Goal: Task Accomplishment & Management: Use online tool/utility

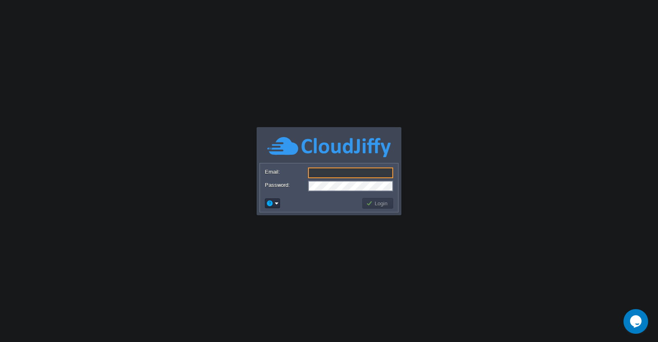
type input "[PERSON_NAME][EMAIL_ADDRESS][DOMAIN_NAME]"
click at [376, 206] on button "Login" at bounding box center [378, 202] width 24 height 7
click at [377, 204] on button "Login" at bounding box center [378, 202] width 24 height 7
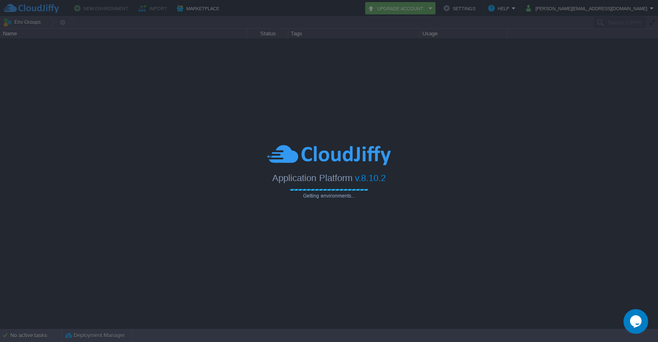
type input "Search (Ctrl+F)"
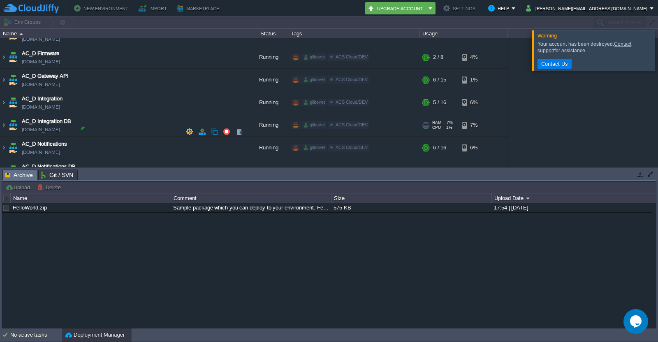
scroll to position [534, 0]
click at [4, 129] on img at bounding box center [3, 125] width 7 height 22
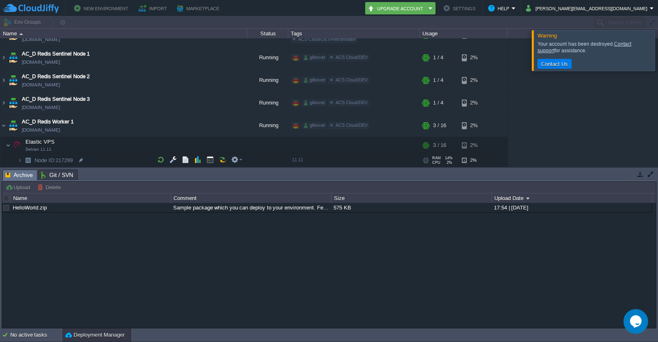
scroll to position [575, 0]
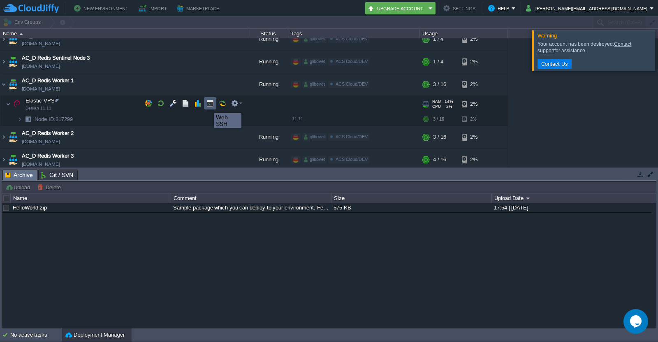
click at [210, 106] on button "button" at bounding box center [209, 102] width 7 height 7
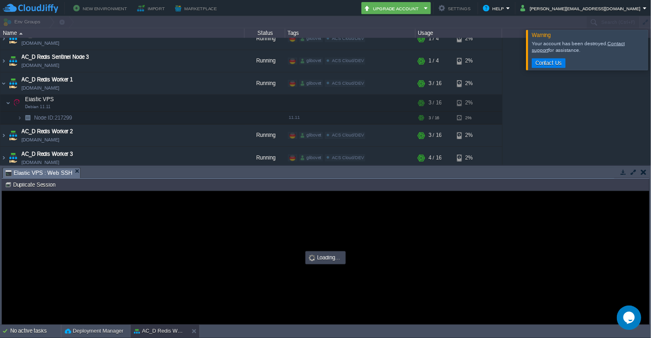
scroll to position [0, 0]
type input "#000000"
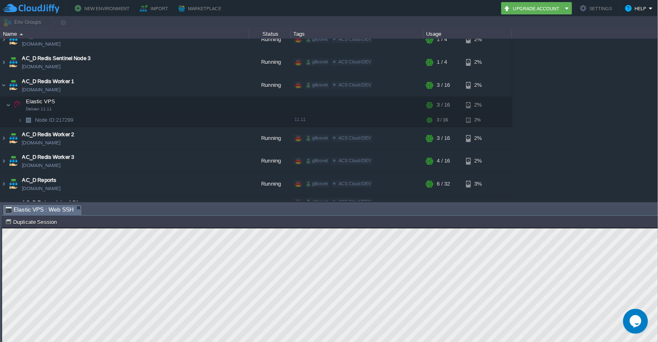
scroll to position [575, 0]
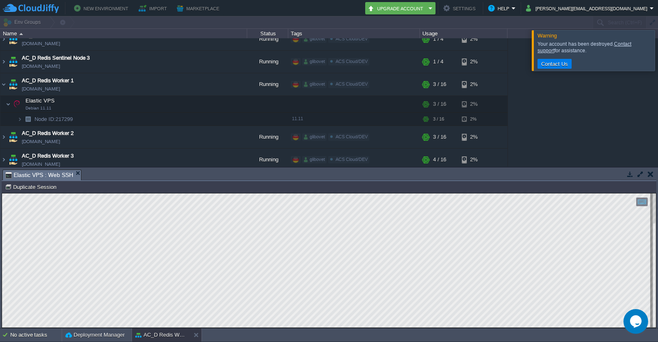
click at [2, 193] on html "Copy: Ctrl + Shift + C Paste: Ctrl + V Settings: Ctrl + Shift + Alt 0" at bounding box center [328, 193] width 653 height 0
click at [2, 137] on img at bounding box center [3, 137] width 7 height 22
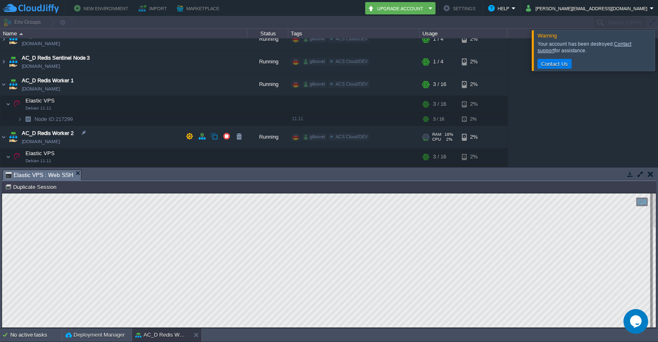
scroll to position [658, 0]
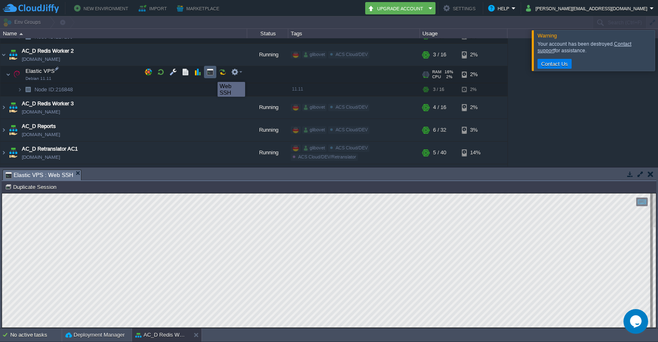
click at [211, 74] on button "button" at bounding box center [209, 71] width 7 height 7
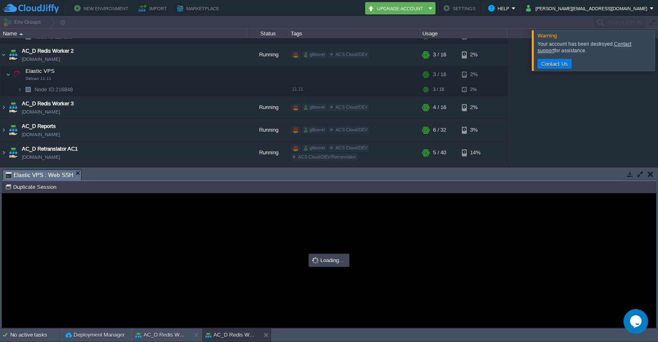
scroll to position [0, 0]
type input "#000000"
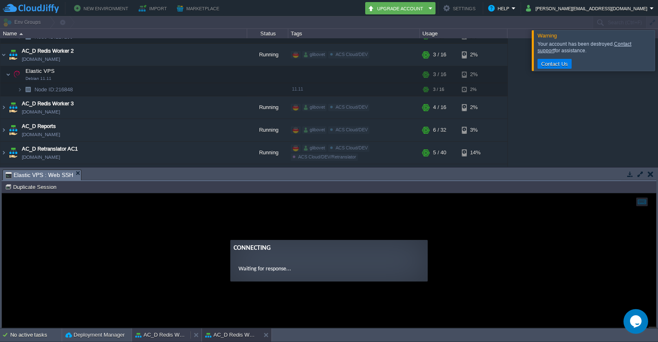
click at [152, 334] on button "AC_D Redis Worker 1" at bounding box center [161, 334] width 52 height 8
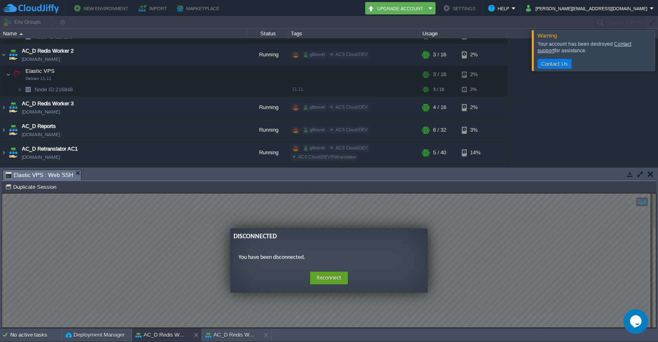
click at [383, 205] on guac-modal "Disconnected You have been disconnected. Home Reconnect Logout" at bounding box center [328, 260] width 653 height 134
click at [337, 277] on button "Reconnect" at bounding box center [329, 277] width 38 height 13
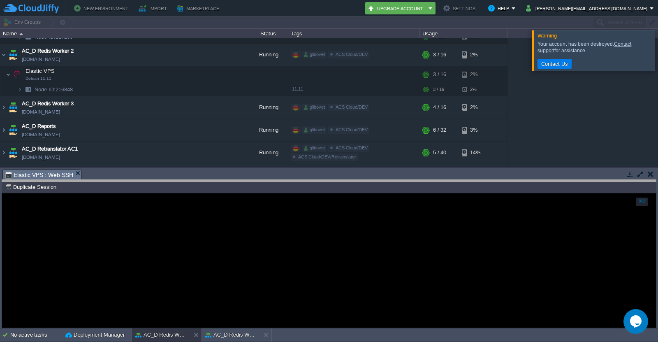
drag, startPoint x: 217, startPoint y: 183, endPoint x: 217, endPoint y: 191, distance: 8.2
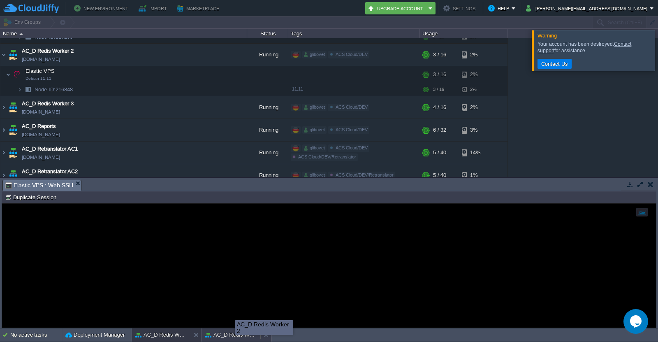
click at [231, 331] on button "AC_D Redis Worker 2" at bounding box center [231, 334] width 52 height 8
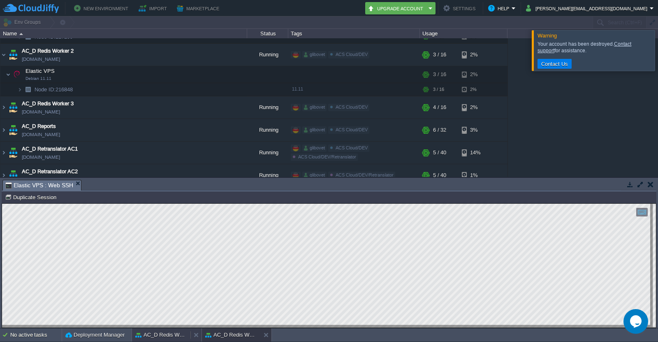
click at [164, 335] on button "AC_D Redis Worker 1" at bounding box center [161, 334] width 52 height 8
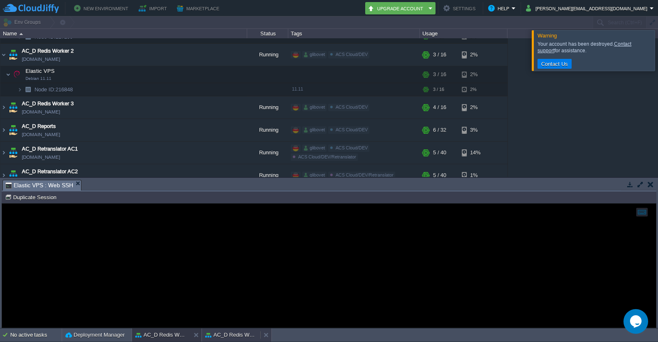
click at [230, 336] on button "AC_D Redis Worker 2" at bounding box center [231, 334] width 52 height 8
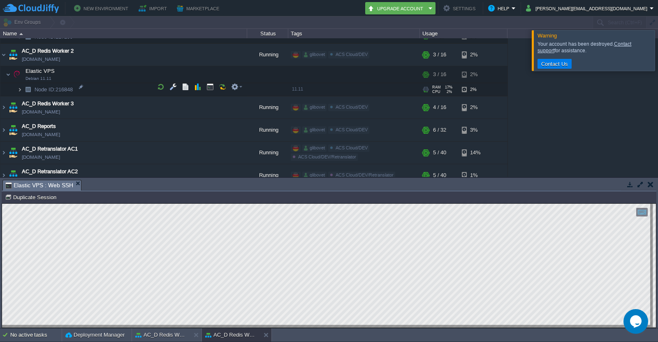
click at [19, 86] on img at bounding box center [19, 89] width 5 height 13
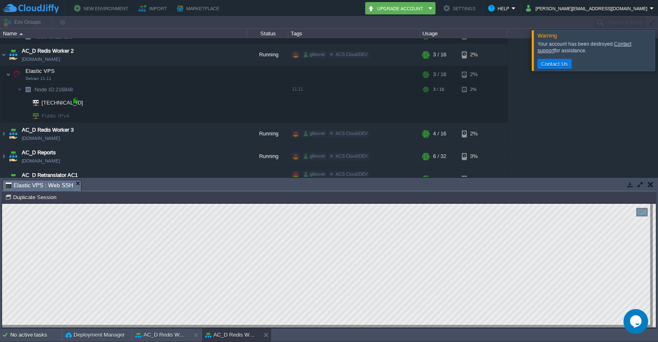
click at [74, 100] on div at bounding box center [75, 100] width 7 height 7
click at [163, 332] on button "AC_D Redis Worker 1" at bounding box center [161, 334] width 52 height 8
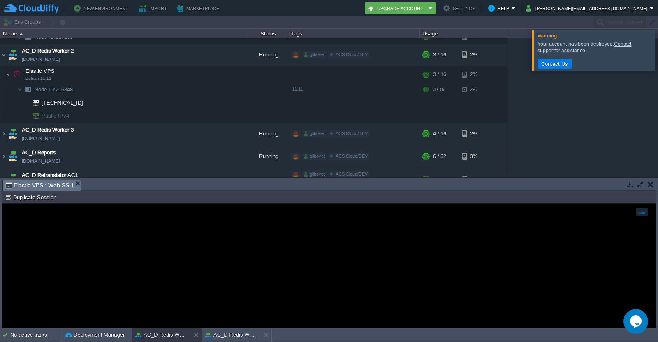
click at [131, 245] on div at bounding box center [328, 265] width 653 height 124
click at [224, 331] on button "AC_D Redis Worker 2" at bounding box center [231, 334] width 52 height 8
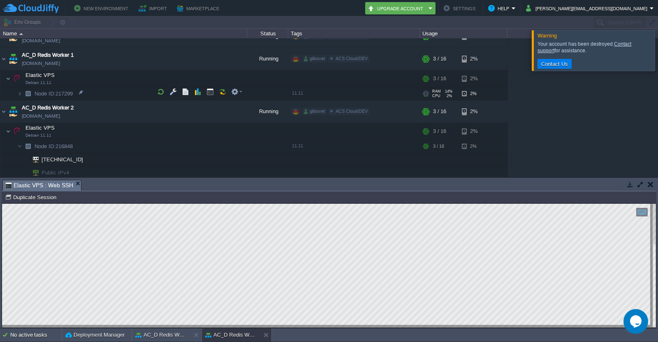
scroll to position [575, 0]
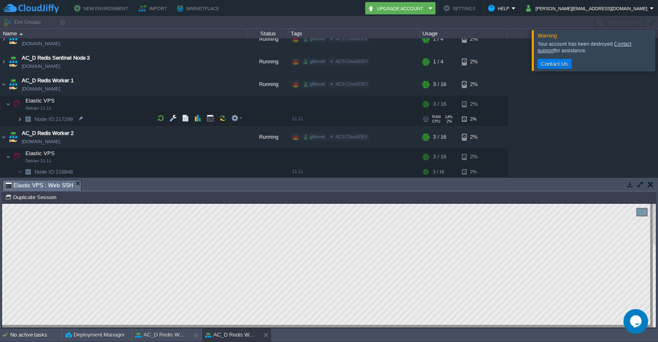
click at [20, 120] on img at bounding box center [19, 119] width 5 height 13
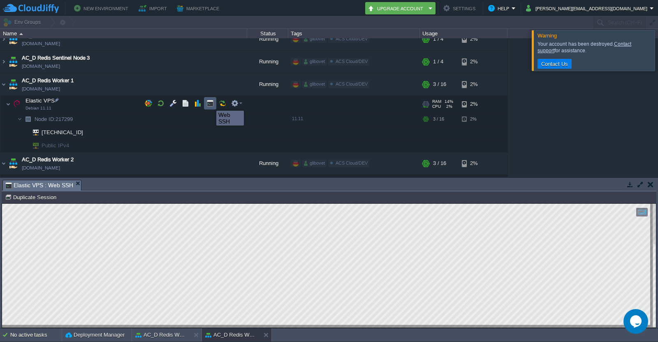
click at [210, 104] on button "button" at bounding box center [209, 102] width 7 height 7
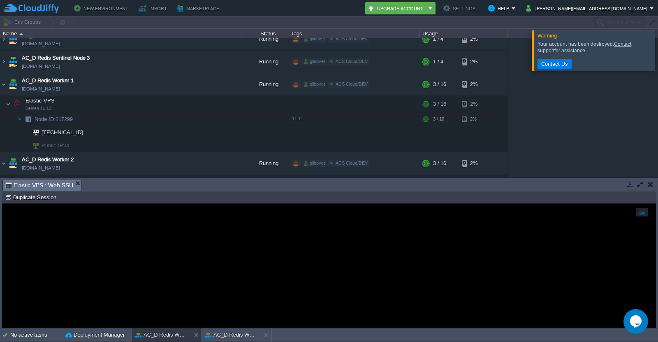
click at [657, 49] on div at bounding box center [667, 50] width 0 height 40
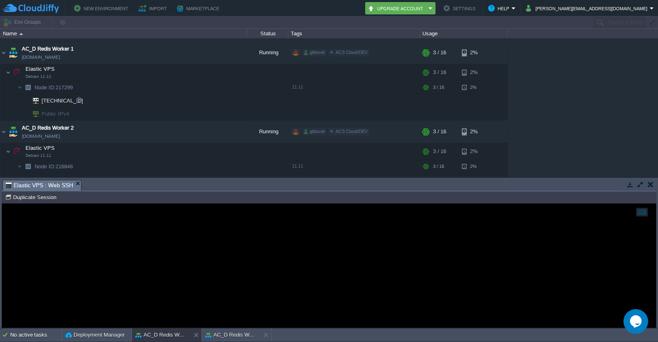
scroll to position [658, 0]
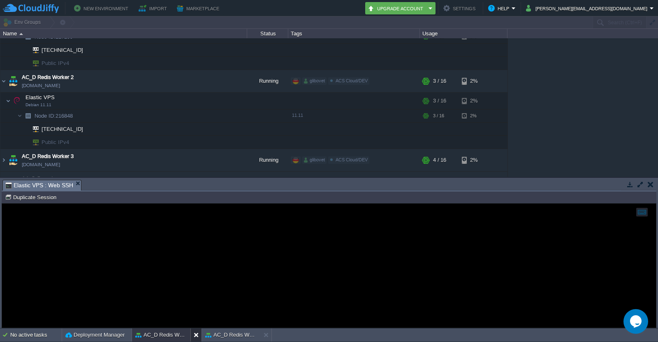
click at [196, 333] on button at bounding box center [198, 334] width 8 height 8
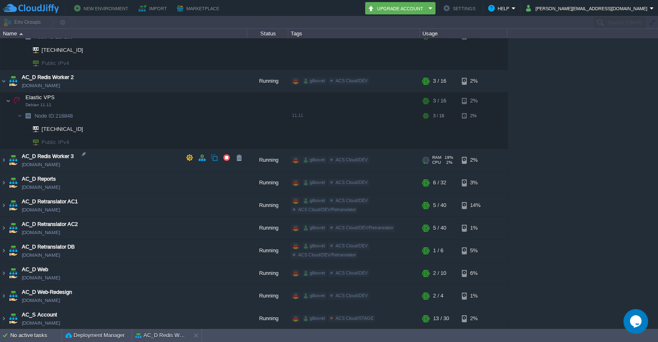
click at [110, 154] on td "AC_D Redis Worker 3 [DOMAIN_NAME]" at bounding box center [123, 160] width 247 height 23
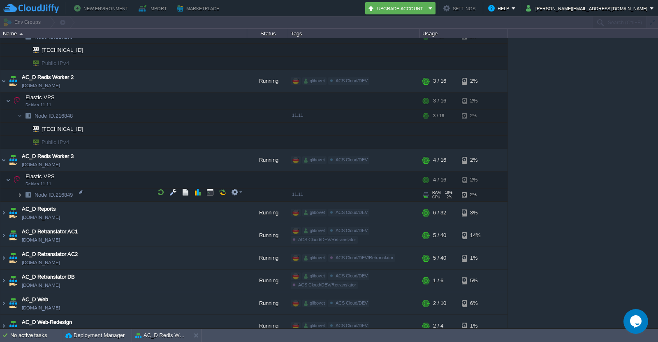
click at [19, 193] on img at bounding box center [19, 194] width 5 height 13
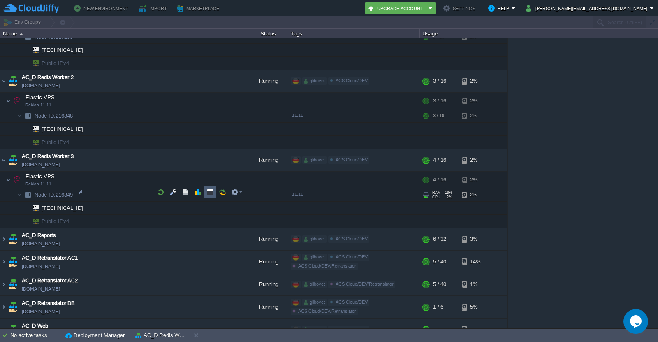
click at [211, 192] on button "button" at bounding box center [209, 191] width 7 height 7
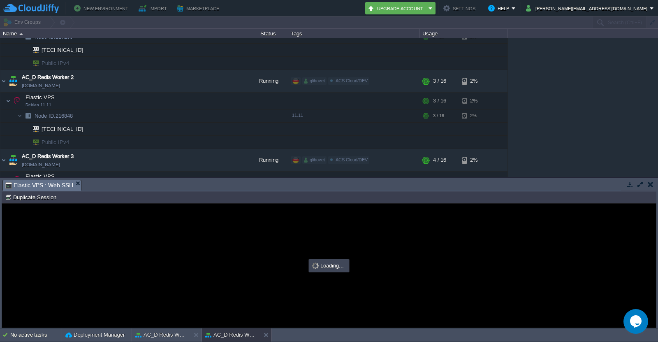
scroll to position [0, 0]
type input "#000000"
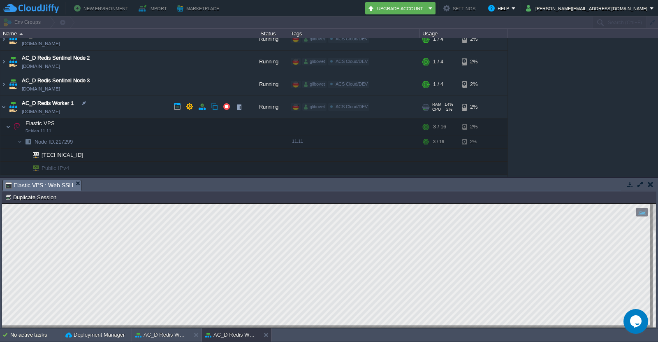
scroll to position [575, 0]
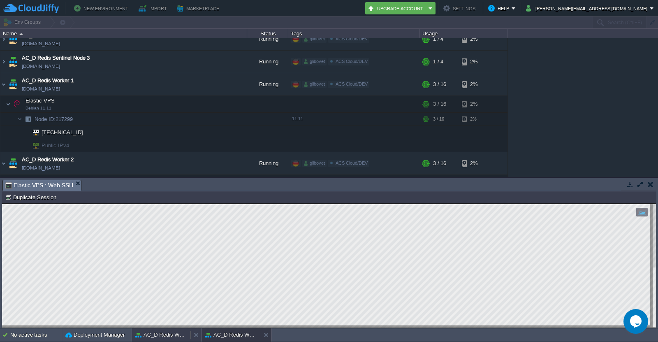
click at [171, 334] on button "AC_D Redis Worker 2" at bounding box center [161, 334] width 52 height 8
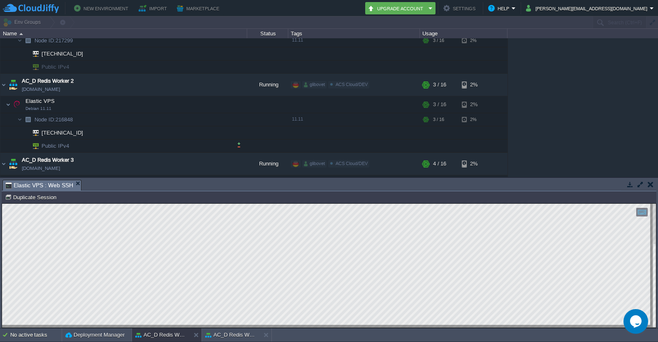
scroll to position [658, 0]
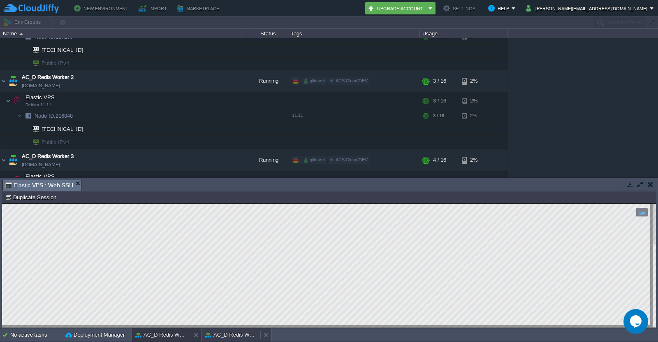
click at [226, 335] on button "AC_D Redis Worker 3" at bounding box center [231, 334] width 52 height 8
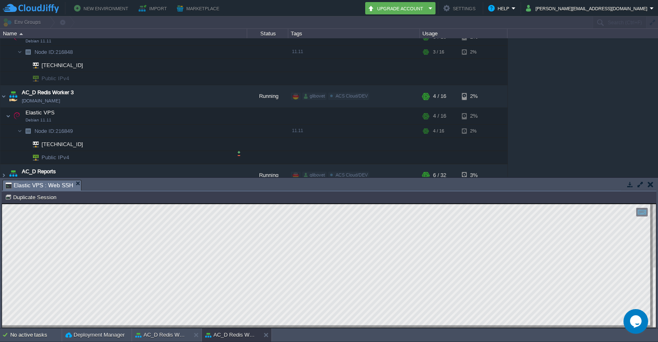
scroll to position [740, 0]
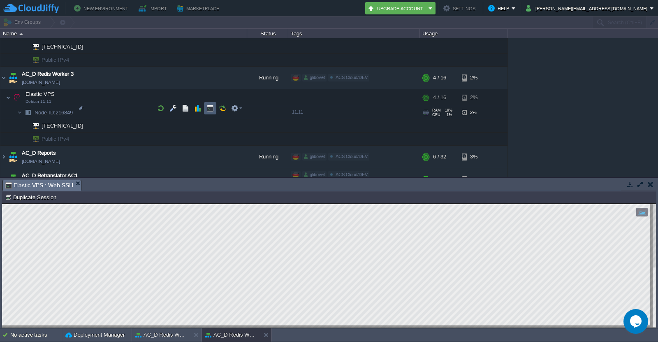
click at [212, 108] on button "button" at bounding box center [209, 107] width 7 height 7
click at [210, 109] on button "button" at bounding box center [209, 107] width 7 height 7
click at [212, 108] on button "button" at bounding box center [209, 107] width 7 height 7
click at [212, 109] on button "button" at bounding box center [209, 107] width 7 height 7
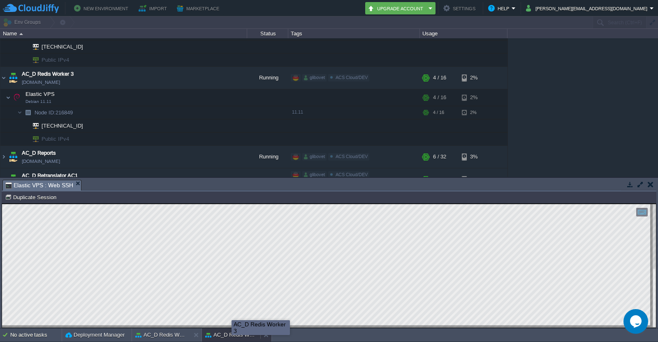
click at [231, 336] on button "AC_D Redis Worker 3" at bounding box center [231, 334] width 52 height 8
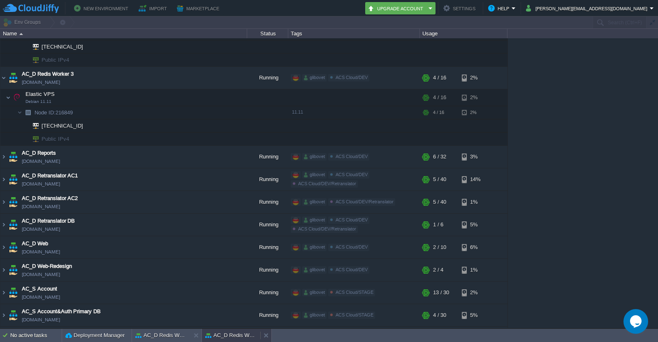
click at [231, 336] on button "AC_D Redis Worker 3" at bounding box center [231, 335] width 52 height 8
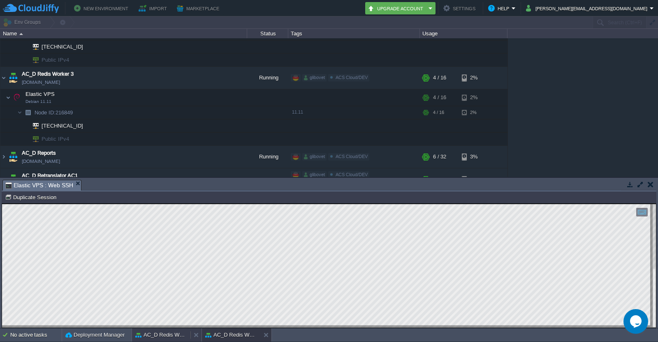
click at [168, 333] on button "AC_D Redis Worker 2" at bounding box center [161, 334] width 52 height 8
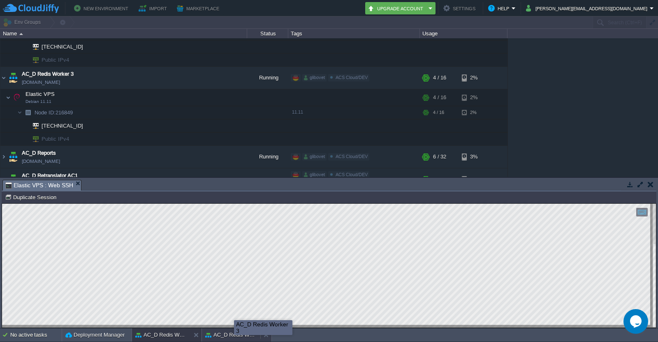
click at [234, 335] on button "AC_D Redis Worker 3" at bounding box center [231, 334] width 52 height 8
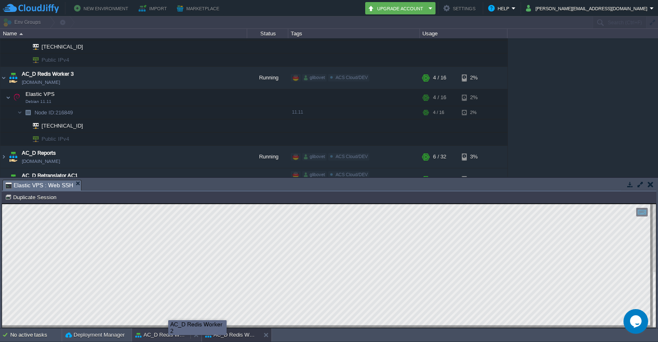
click at [168, 330] on div "AC_D Redis Worker 2" at bounding box center [161, 334] width 58 height 13
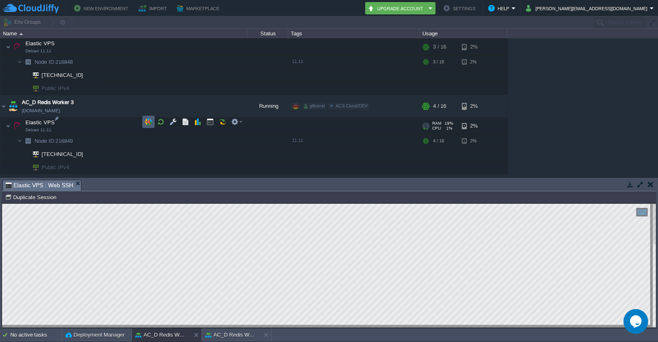
scroll to position [699, 0]
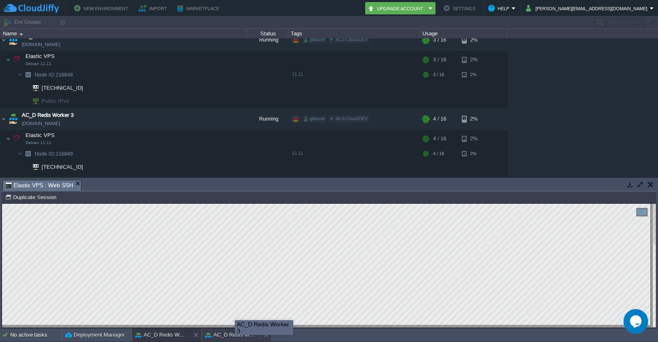
click at [235, 337] on button "AC_D Redis Worker 3" at bounding box center [231, 334] width 52 height 8
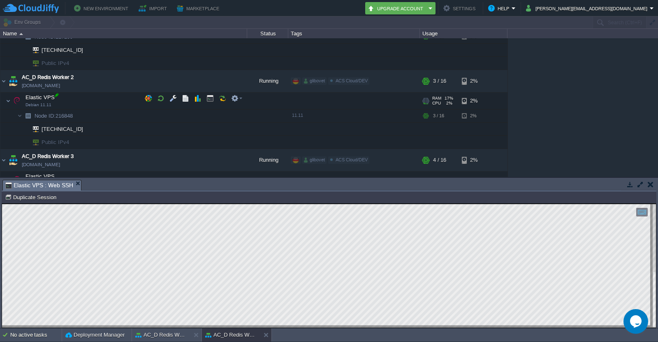
scroll to position [616, 0]
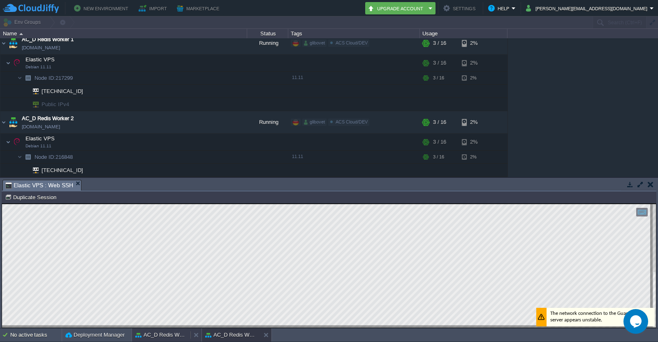
click at [165, 335] on button "AC_D Redis Worker 2" at bounding box center [161, 334] width 52 height 8
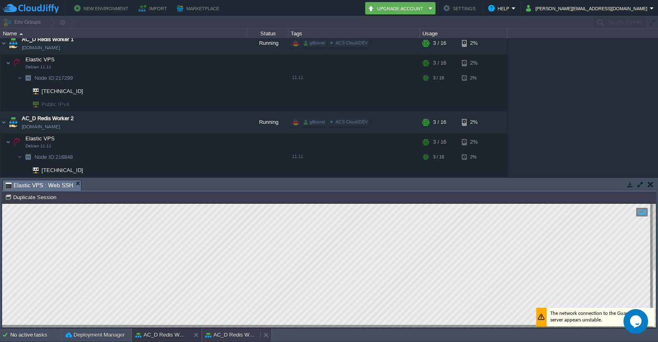
click at [242, 337] on button "AC_D Redis Worker 3" at bounding box center [231, 334] width 52 height 8
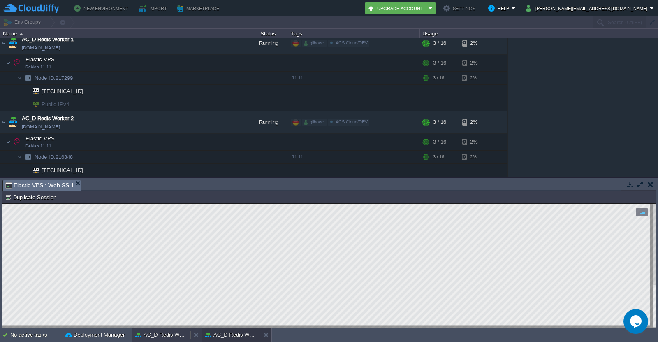
click at [157, 336] on button "AC_D Redis Worker 2" at bounding box center [161, 334] width 52 height 8
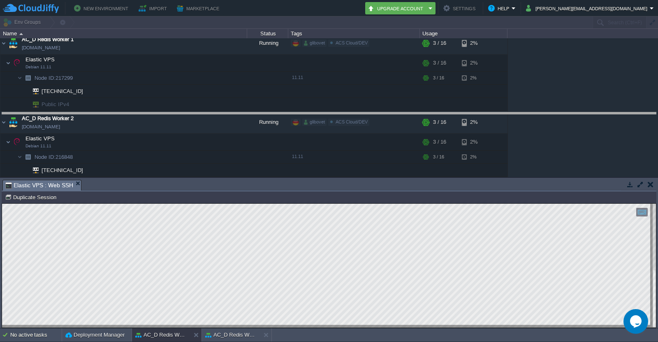
drag, startPoint x: 175, startPoint y: 191, endPoint x: 173, endPoint y: 124, distance: 67.5
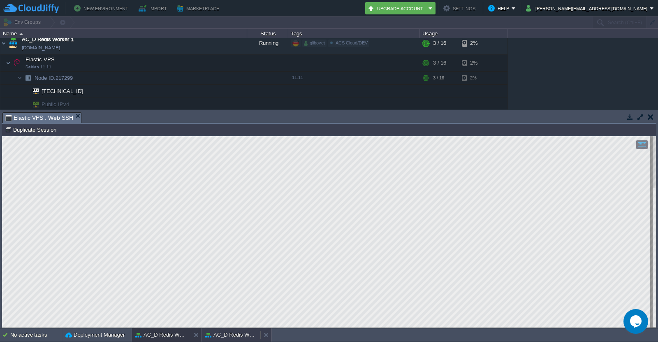
click at [223, 335] on button "AC_D Redis Worker 3" at bounding box center [231, 334] width 52 height 8
click at [170, 331] on button "AC_D Redis Worker 2" at bounding box center [161, 334] width 52 height 8
click at [217, 334] on button "AC_D Redis Worker 3" at bounding box center [231, 334] width 52 height 8
click at [165, 335] on button "AC_D Redis Worker 2" at bounding box center [161, 334] width 52 height 8
click at [230, 333] on button "AC_D Redis Worker 3" at bounding box center [231, 334] width 52 height 8
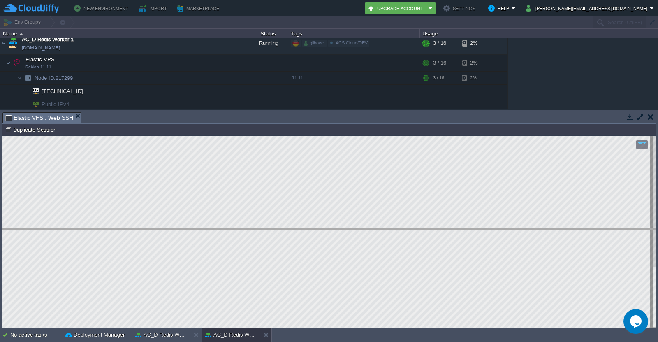
drag, startPoint x: 160, startPoint y: 114, endPoint x: 179, endPoint y: 230, distance: 117.4
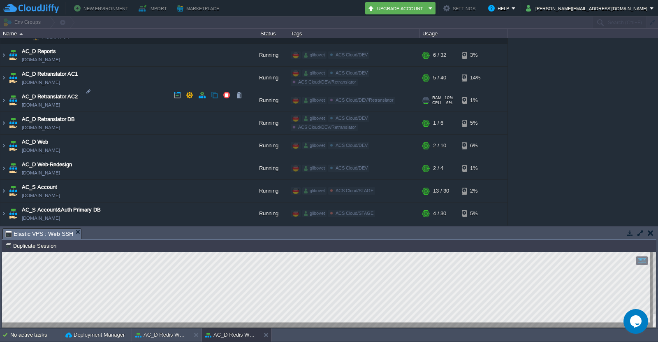
scroll to position [822, 0]
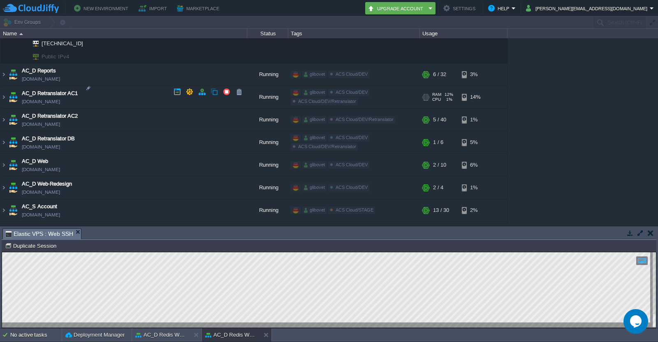
click at [7, 91] on img at bounding box center [13, 97] width 12 height 22
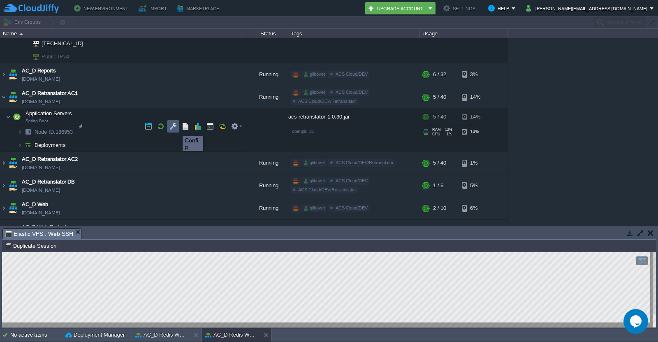
click at [172, 128] on button "button" at bounding box center [172, 125] width 7 height 7
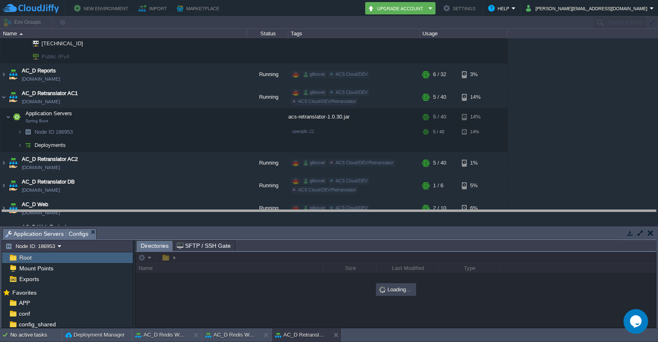
drag, startPoint x: 188, startPoint y: 231, endPoint x: 191, endPoint y: 212, distance: 18.8
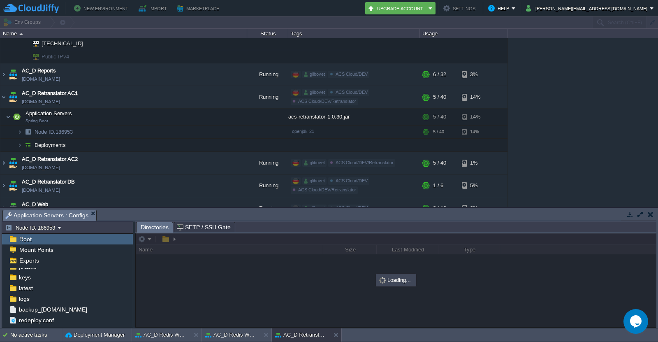
scroll to position [89, 0]
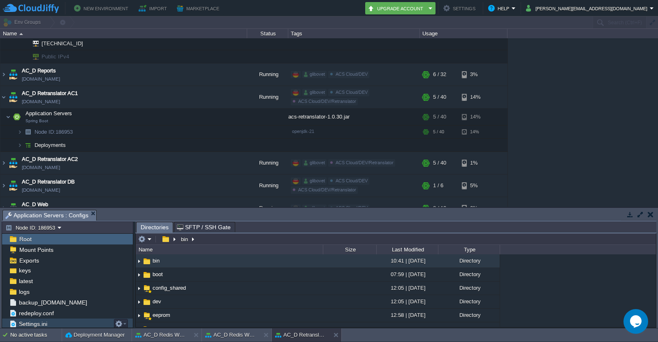
click at [48, 321] on div "Settings.ini" at bounding box center [67, 323] width 131 height 11
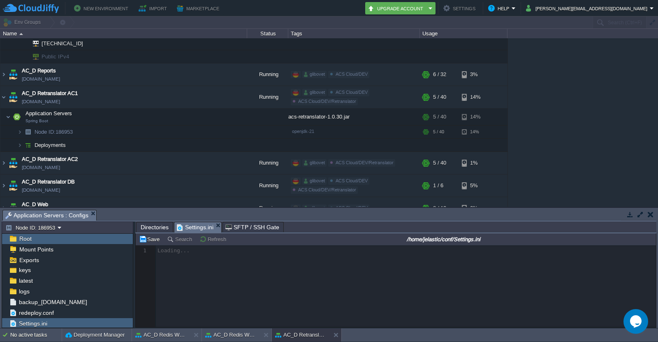
scroll to position [2, 0]
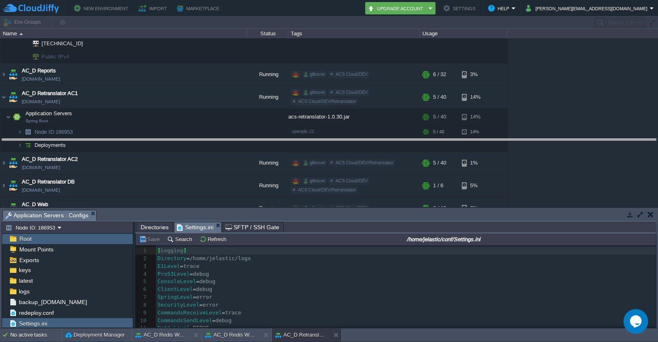
drag, startPoint x: 308, startPoint y: 216, endPoint x: 317, endPoint y: 140, distance: 76.6
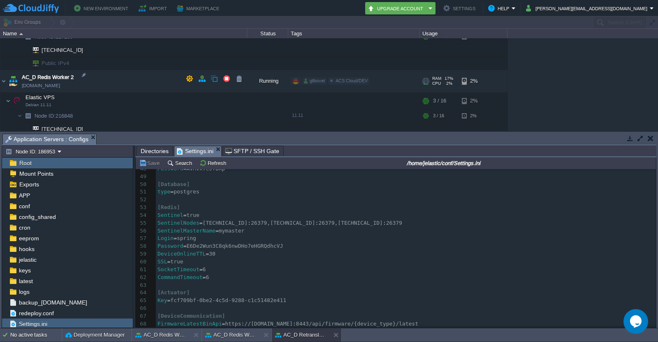
scroll to position [534, 0]
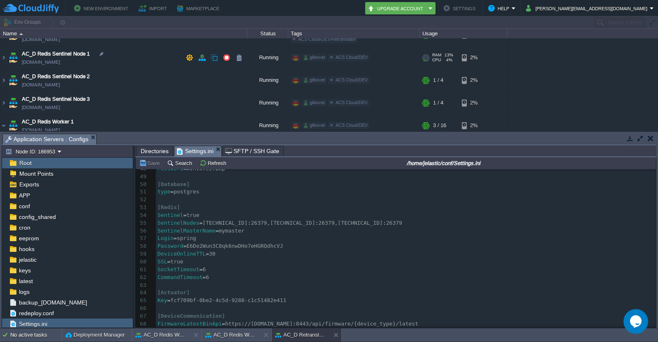
click at [64, 55] on span "AC_D Redis Sentinel Node 1" at bounding box center [56, 54] width 68 height 8
click at [6, 56] on img at bounding box center [3, 57] width 7 height 22
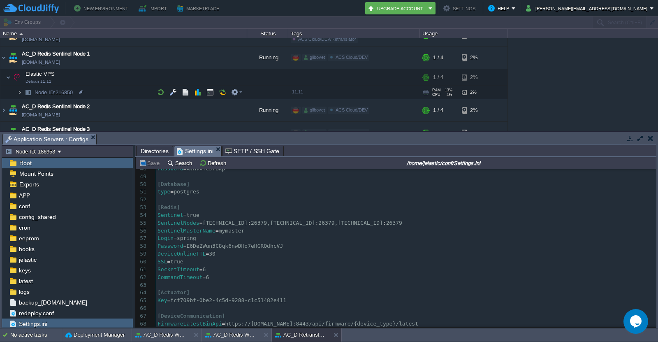
click at [18, 92] on img at bounding box center [19, 92] width 5 height 13
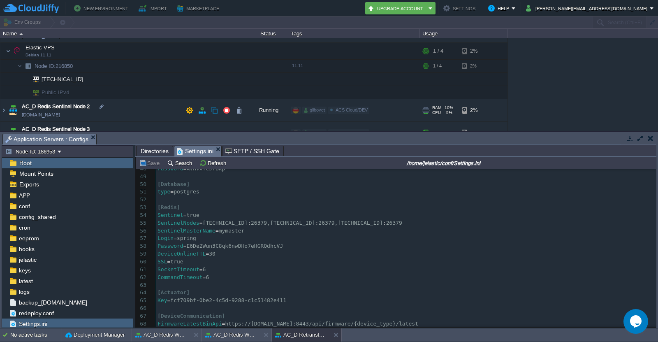
scroll to position [575, 0]
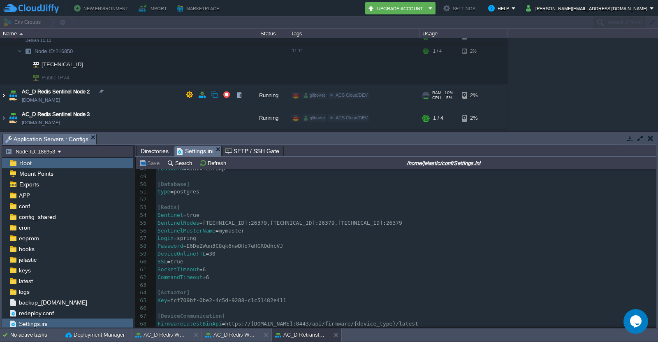
click at [3, 94] on img at bounding box center [3, 95] width 7 height 22
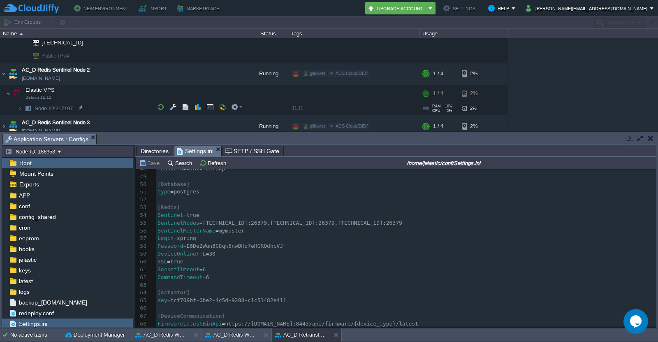
scroll to position [616, 0]
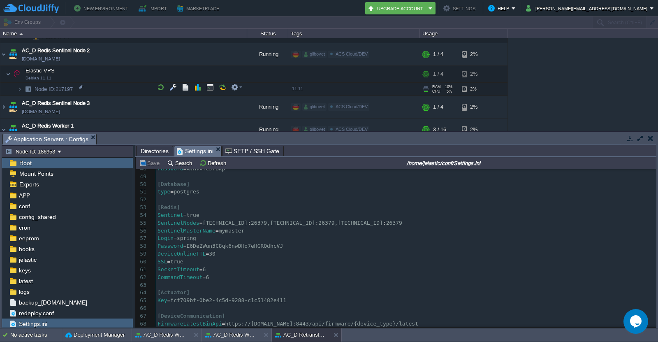
click at [23, 89] on img at bounding box center [28, 89] width 12 height 13
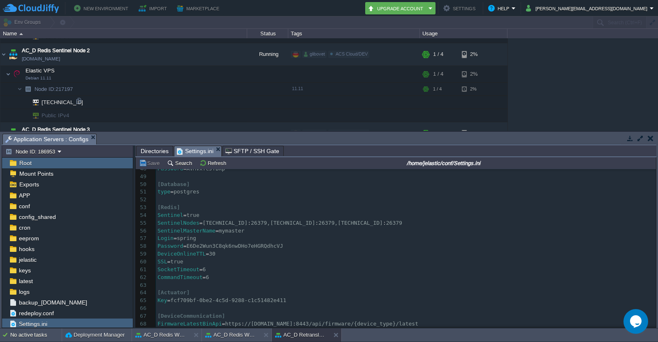
scroll to position [658, 0]
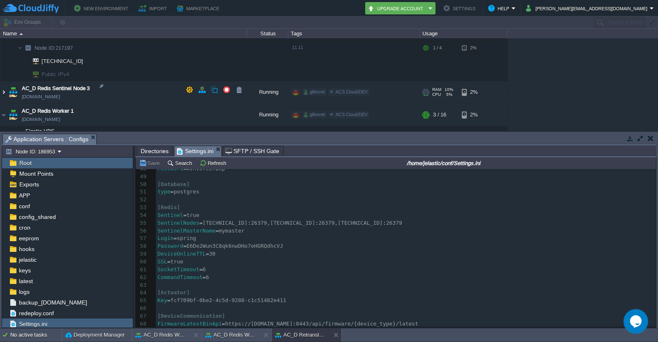
click at [6, 90] on img at bounding box center [3, 92] width 7 height 22
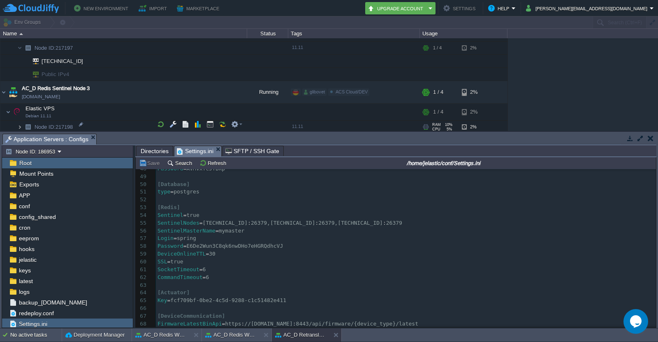
click at [19, 124] on img at bounding box center [19, 126] width 5 height 13
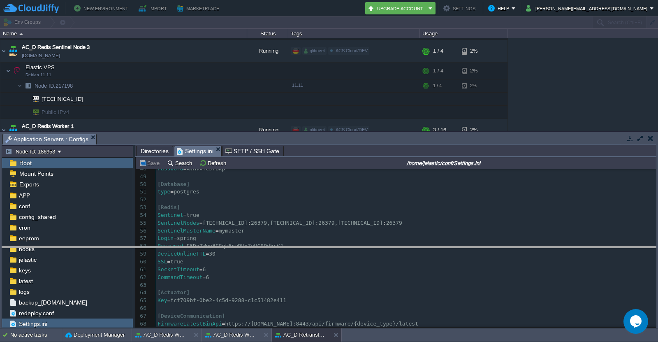
drag, startPoint x: 345, startPoint y: 134, endPoint x: 328, endPoint y: 246, distance: 113.5
click at [328, 246] on body "New Environment Import Marketplace Bonus $0.00 Upgrade Account Settings Help [P…" at bounding box center [329, 171] width 658 height 342
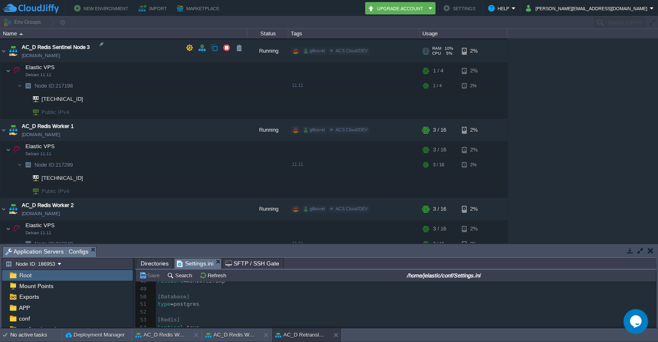
click at [5, 48] on img at bounding box center [3, 51] width 7 height 22
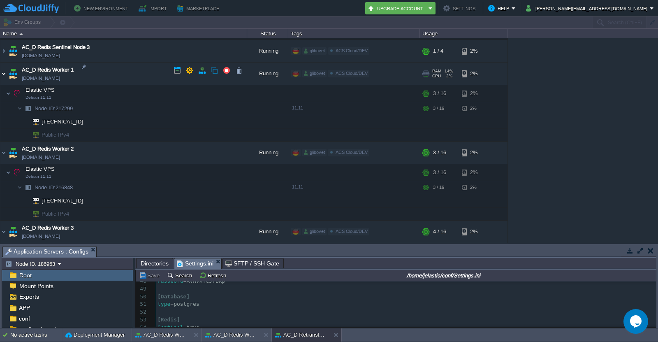
click at [3, 70] on img at bounding box center [3, 73] width 7 height 22
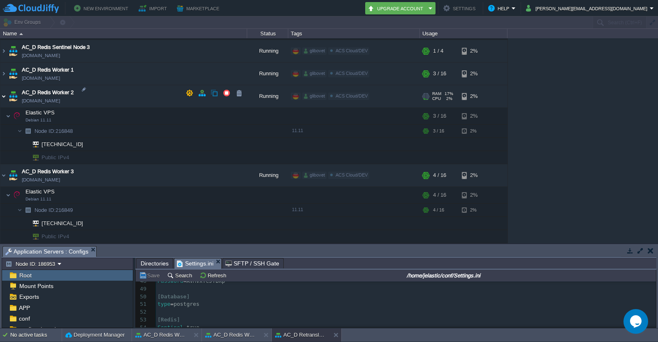
click at [4, 93] on img at bounding box center [3, 96] width 7 height 22
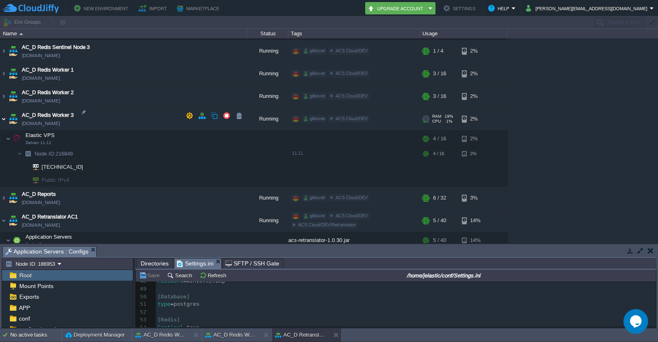
click at [1, 116] on img at bounding box center [3, 119] width 7 height 22
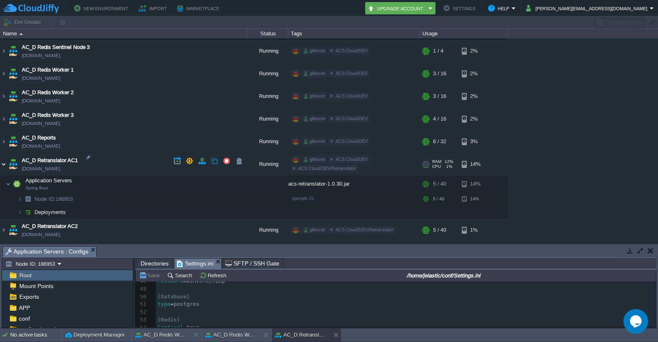
click at [5, 160] on img at bounding box center [3, 164] width 7 height 22
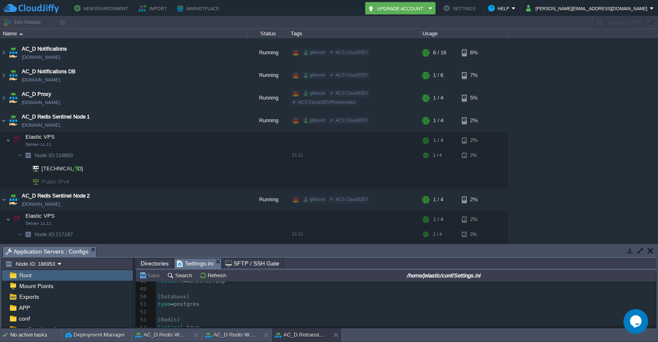
scroll to position [493, 0]
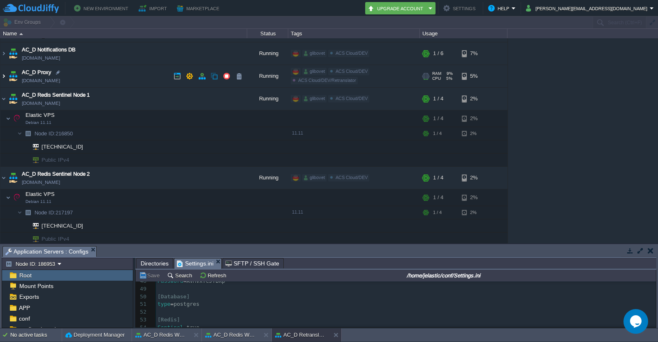
click at [3, 78] on img at bounding box center [3, 76] width 7 height 22
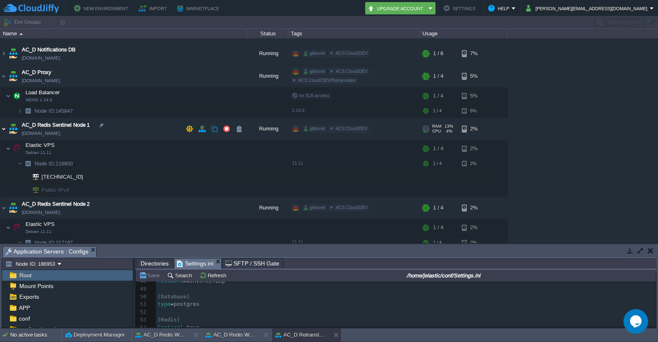
click at [2, 129] on img at bounding box center [3, 129] width 7 height 22
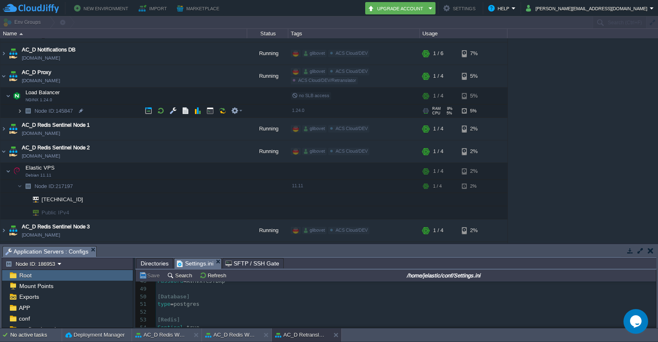
click at [18, 110] on img at bounding box center [19, 110] width 5 height 13
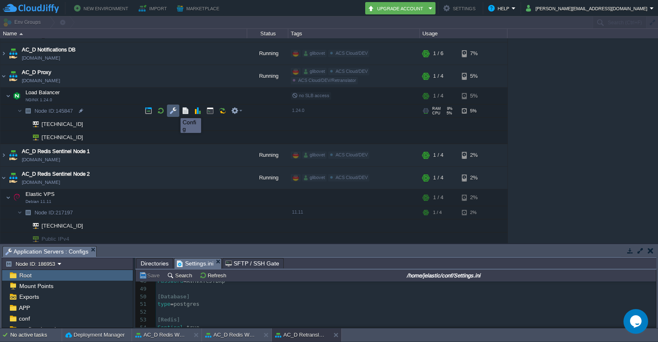
click at [174, 111] on button "button" at bounding box center [172, 110] width 7 height 7
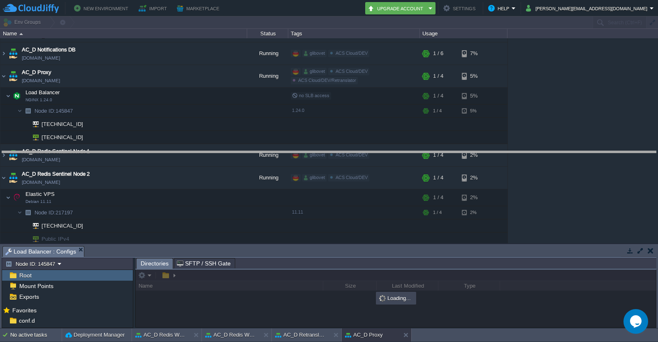
drag, startPoint x: 168, startPoint y: 252, endPoint x: 178, endPoint y: 154, distance: 99.2
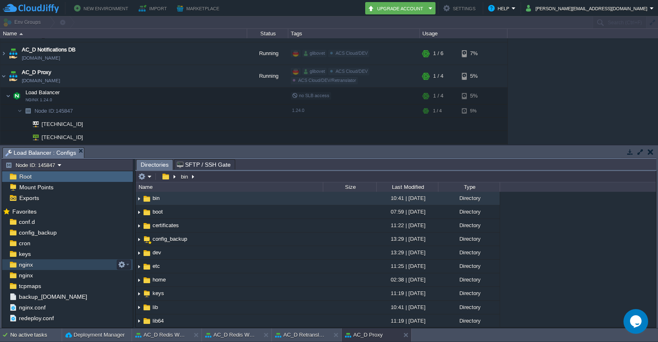
click at [41, 268] on div "nginx" at bounding box center [67, 264] width 131 height 11
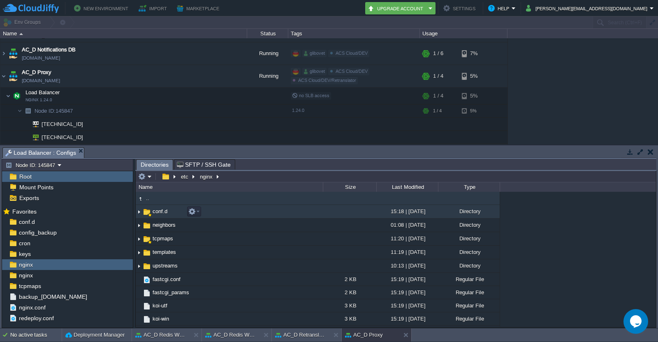
click at [259, 210] on td "conf.d" at bounding box center [229, 212] width 187 height 14
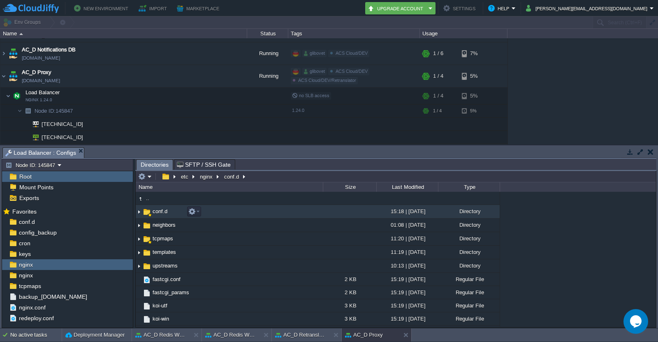
drag, startPoint x: 139, startPoint y: 211, endPoint x: 162, endPoint y: 212, distance: 23.0
click at [139, 211] on img at bounding box center [139, 211] width 7 height 13
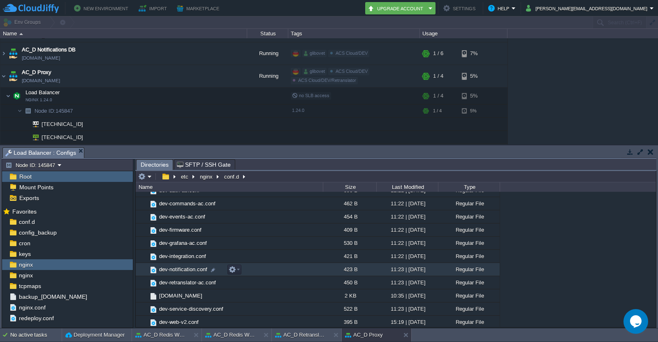
scroll to position [123, 0]
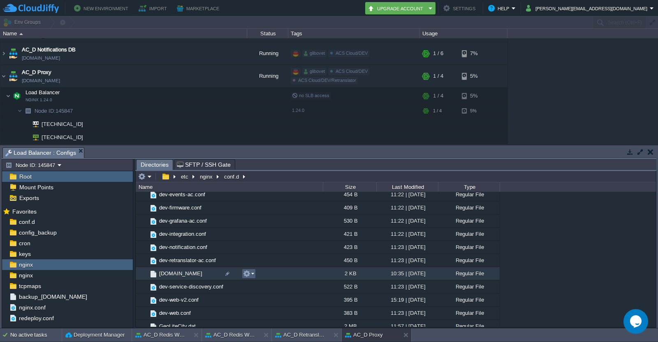
click at [251, 275] on em at bounding box center [248, 273] width 11 height 7
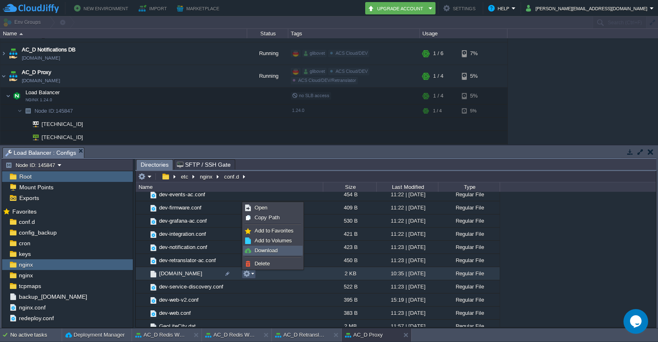
click at [282, 250] on link "Download" at bounding box center [272, 250] width 59 height 9
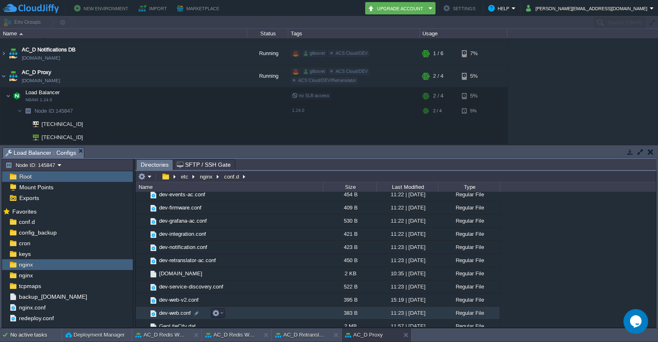
click at [276, 310] on td "dev-web.conf" at bounding box center [229, 312] width 187 height 13
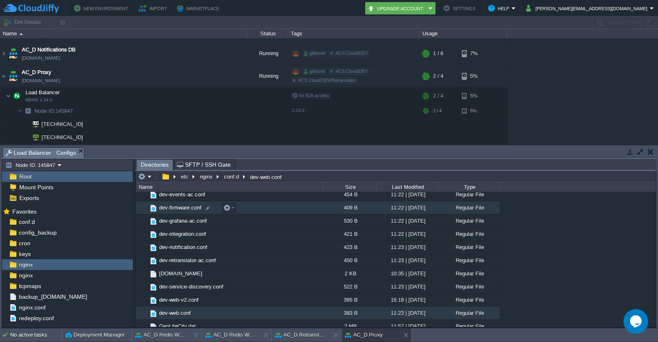
scroll to position [82, 0]
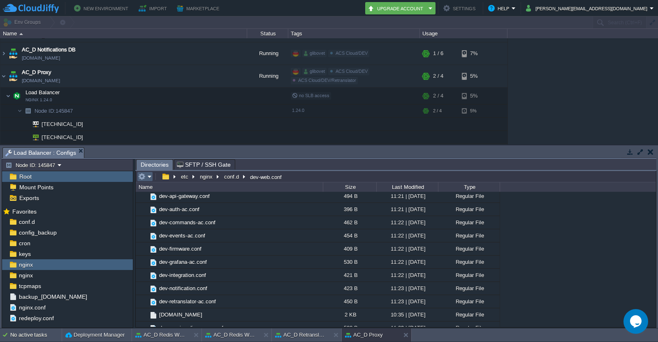
click at [149, 176] on em at bounding box center [145, 176] width 14 height 7
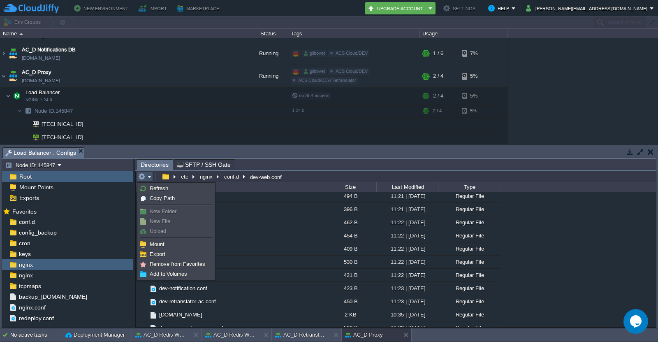
click at [158, 232] on span "Upload" at bounding box center [158, 231] width 16 height 6
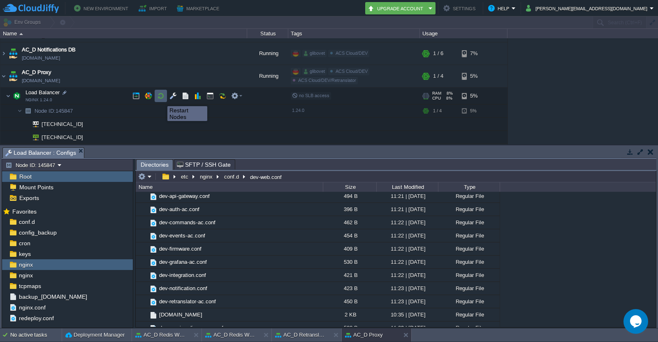
click at [161, 99] on button "button" at bounding box center [160, 95] width 7 height 7
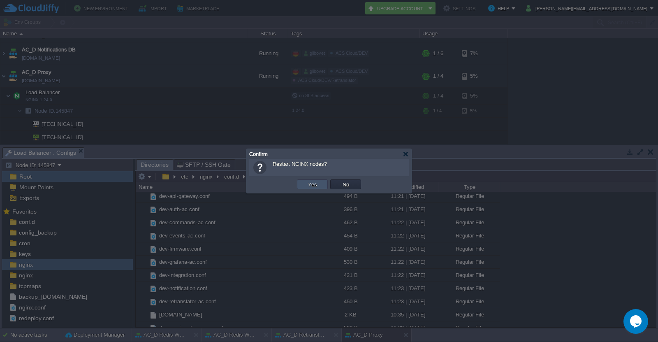
click at [318, 182] on button "Yes" at bounding box center [312, 183] width 14 height 7
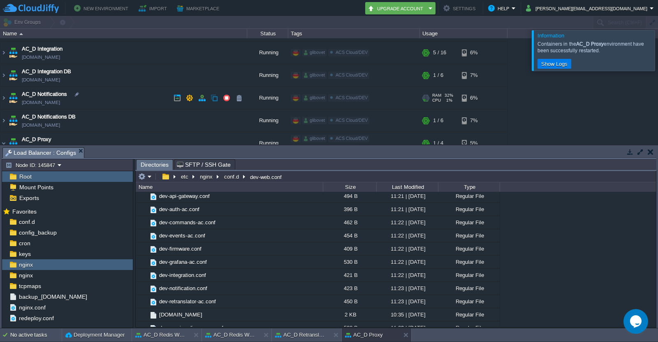
scroll to position [411, 0]
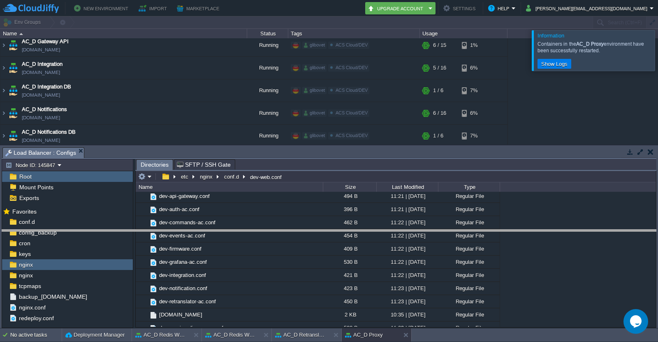
drag, startPoint x: 104, startPoint y: 152, endPoint x: 104, endPoint y: 245, distance: 93.3
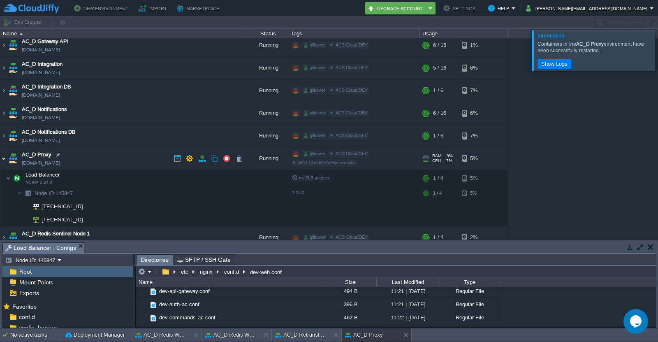
click at [2, 158] on img at bounding box center [3, 158] width 7 height 22
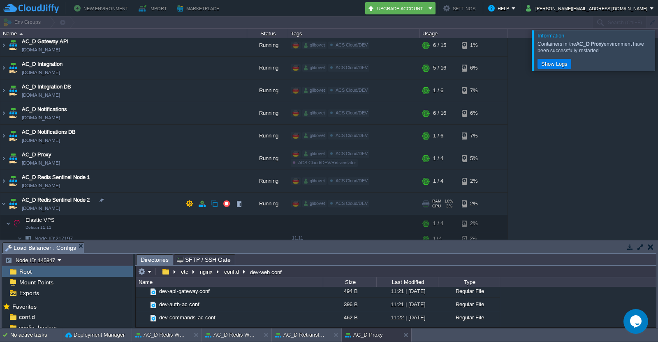
click at [8, 202] on img at bounding box center [13, 203] width 12 height 22
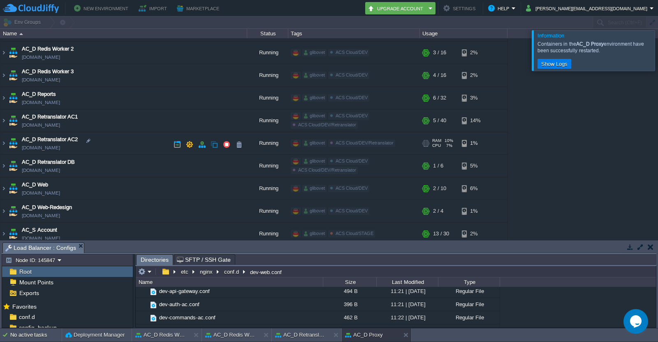
scroll to position [658, 0]
